Goal: Check status: Check status

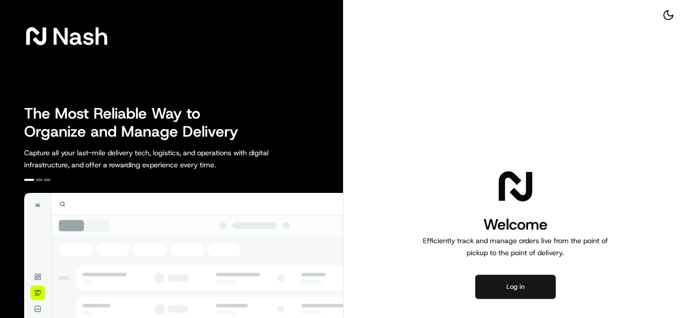
click at [502, 284] on button "Log in" at bounding box center [515, 287] width 80 height 24
